Goal: Transaction & Acquisition: Purchase product/service

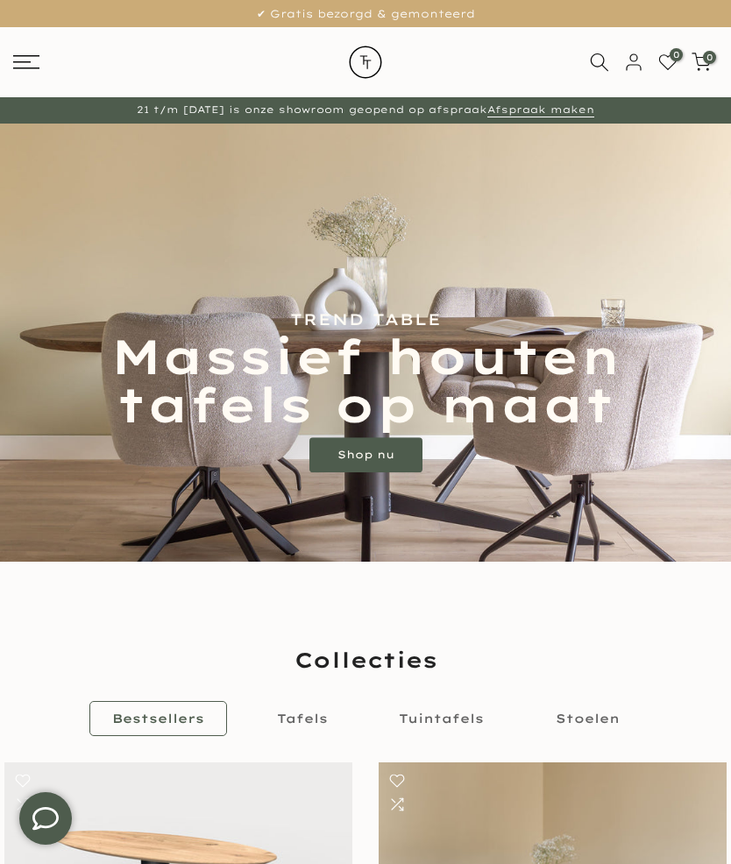
click at [320, 715] on span "Tafels" at bounding box center [302, 719] width 51 height 16
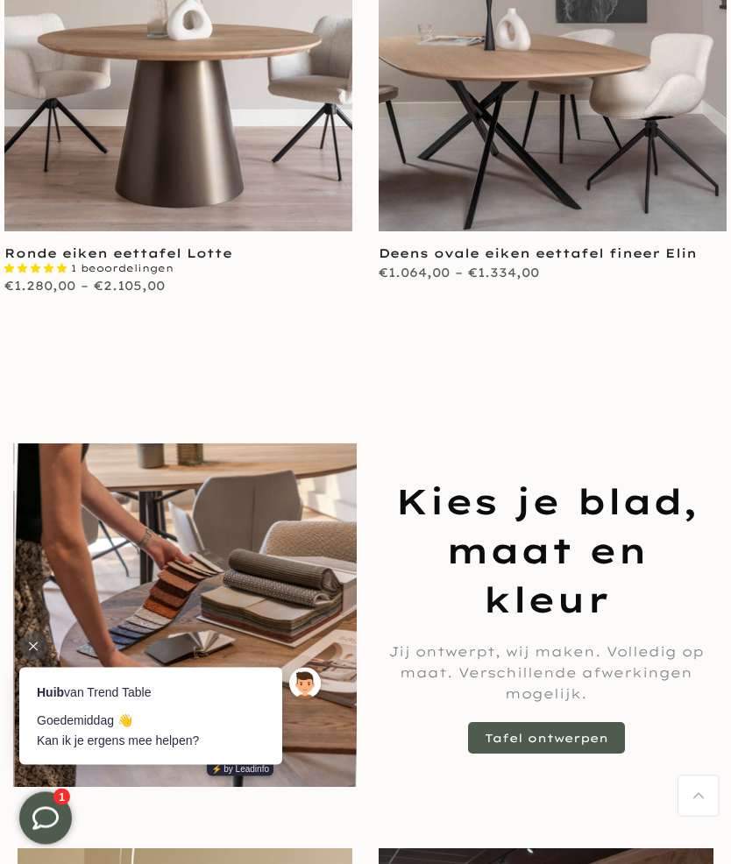
scroll to position [882, 0]
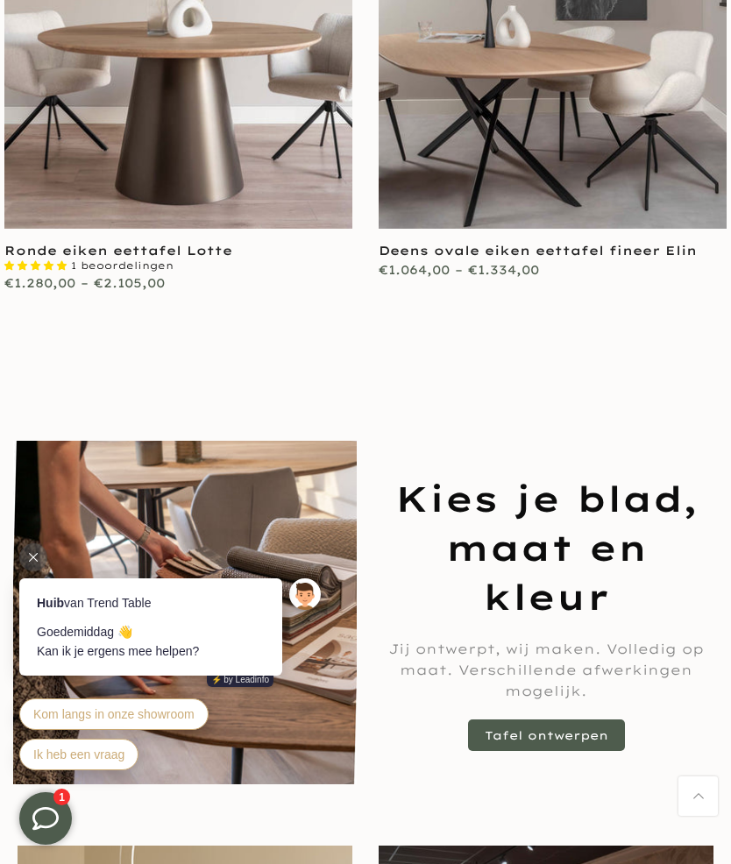
click at [554, 728] on link "Tafel ontwerpen" at bounding box center [546, 736] width 157 height 32
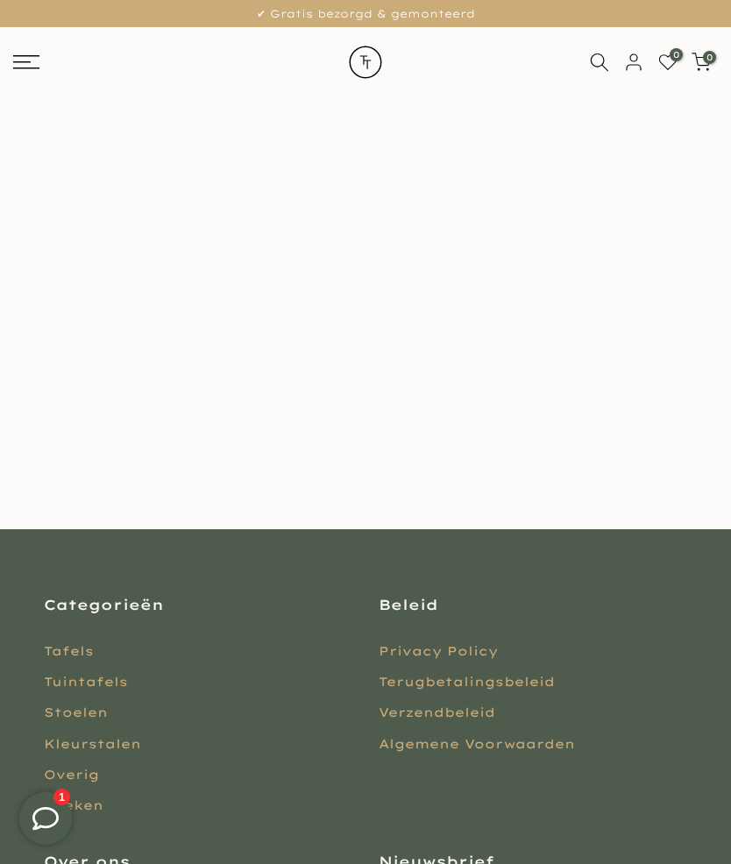
click at [643, 343] on main at bounding box center [365, 313] width 731 height 432
click at [27, 67] on rect at bounding box center [26, 68] width 26 height 2
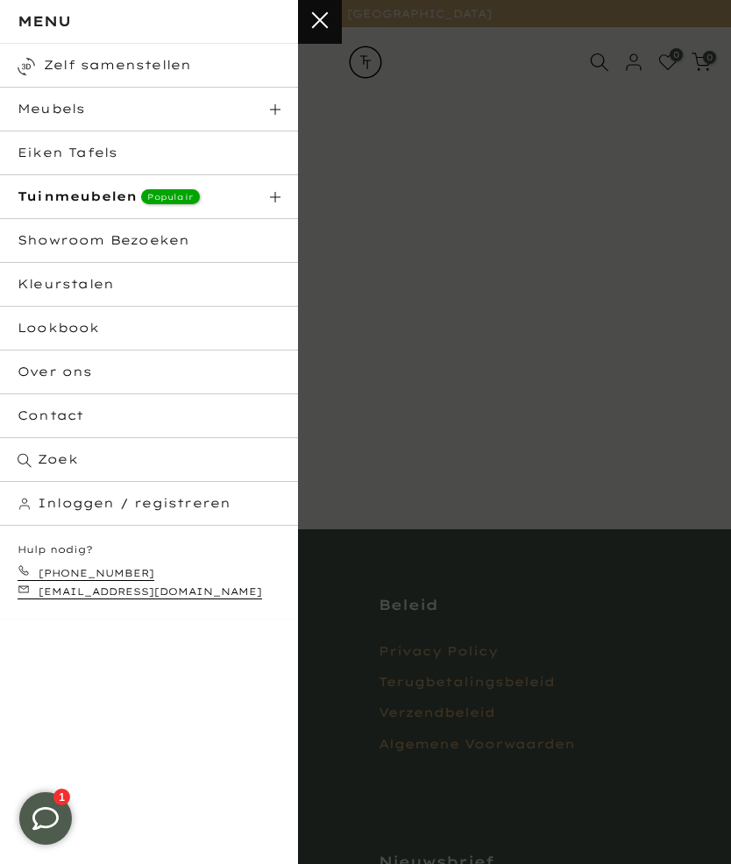
click at [289, 123] on link "Meubels" at bounding box center [149, 110] width 298 height 44
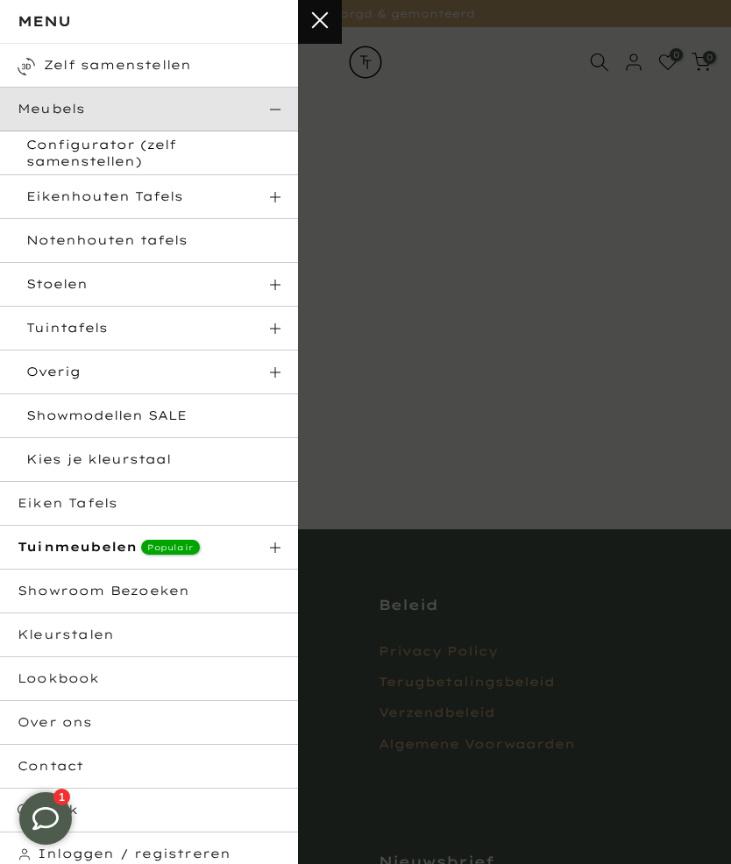
click at [274, 202] on span at bounding box center [275, 197] width 11 height 11
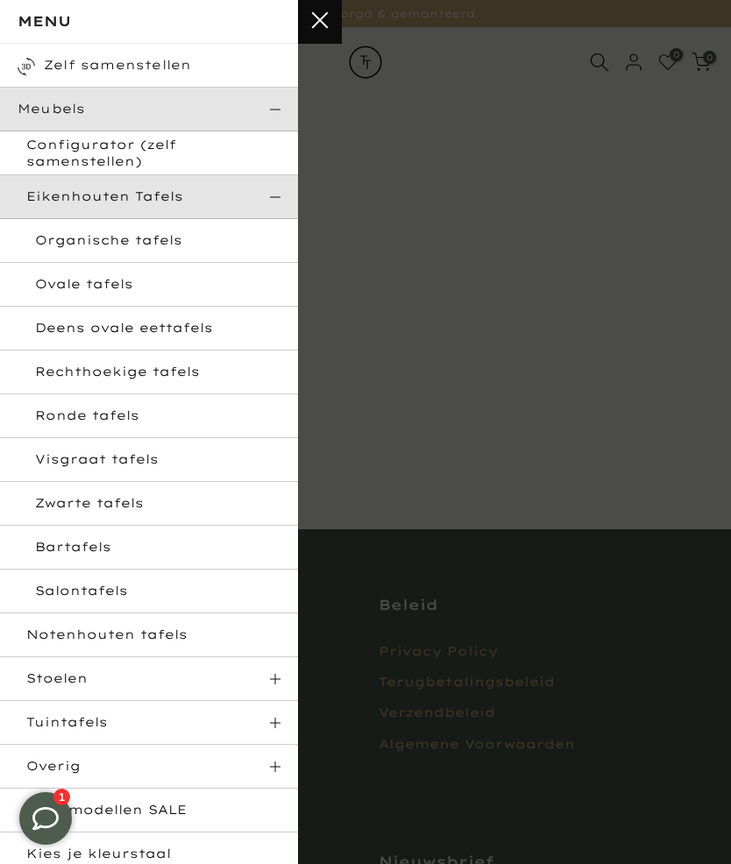
click at [133, 424] on link "Ronde tafels" at bounding box center [149, 416] width 298 height 44
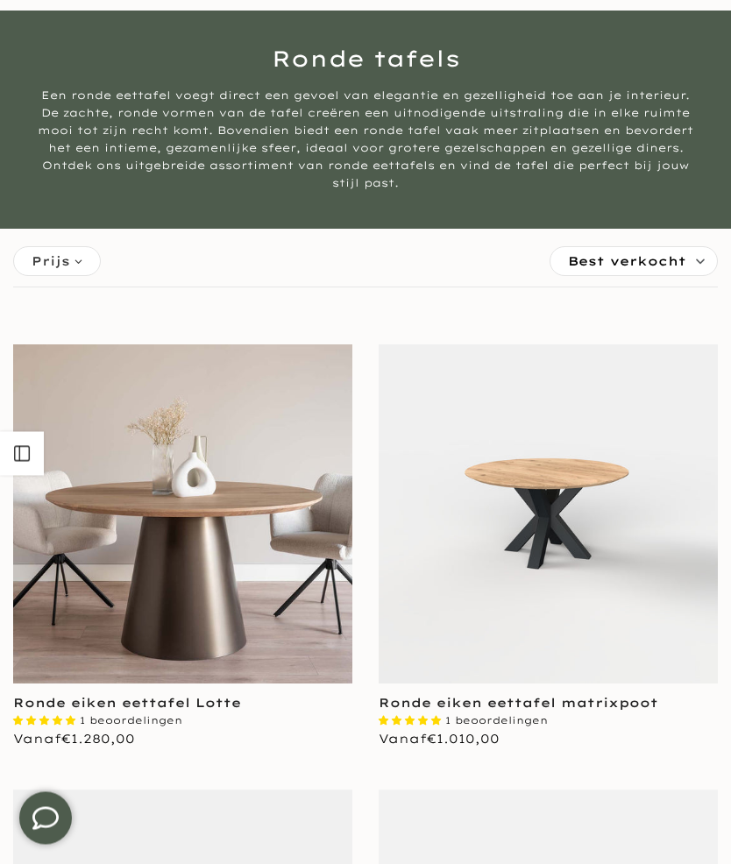
scroll to position [89, 0]
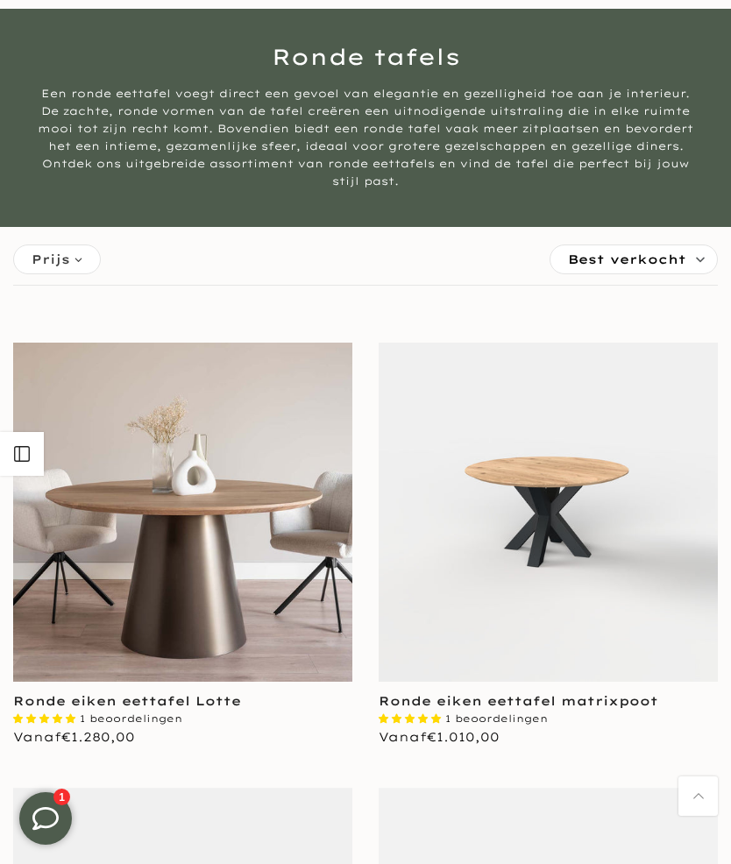
click at [576, 526] on img at bounding box center [548, 512] width 339 height 339
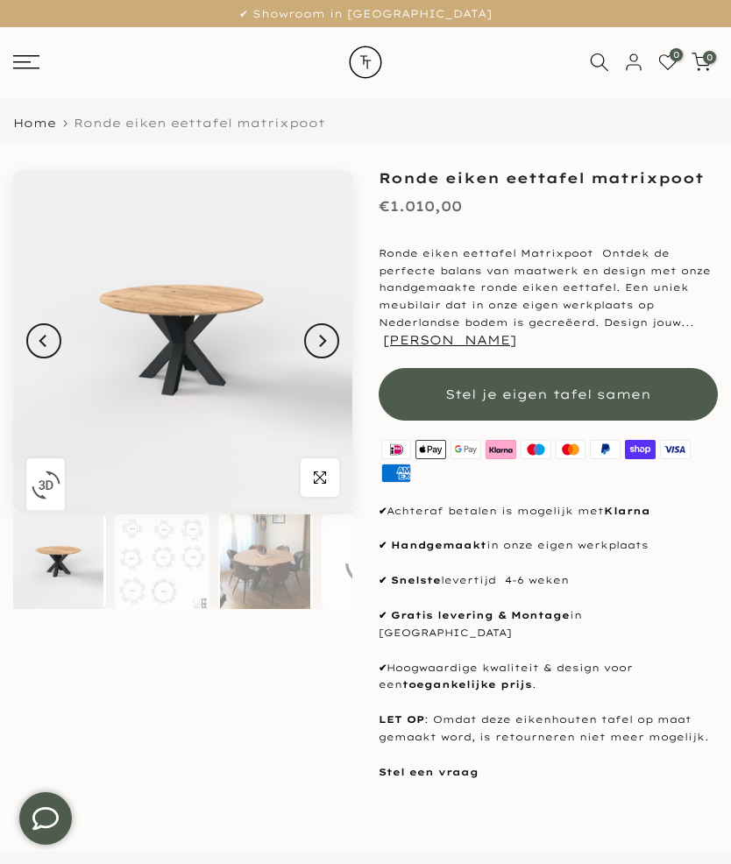
click at [165, 572] on img at bounding box center [162, 561] width 90 height 95
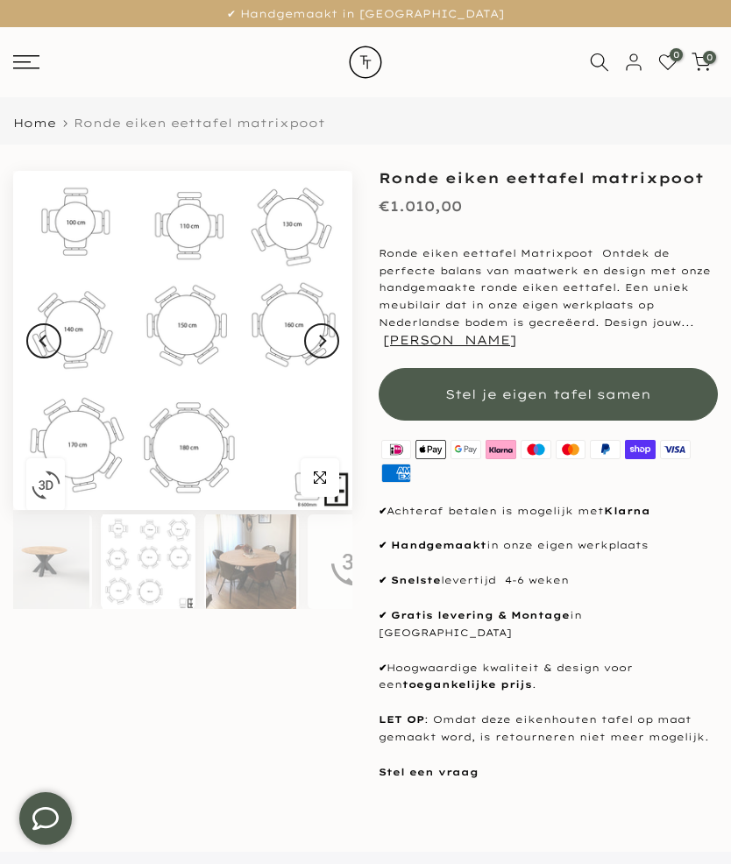
scroll to position [0, 14]
click at [321, 487] on span "button" at bounding box center [320, 477] width 39 height 39
